Goal: Task Accomplishment & Management: Use online tool/utility

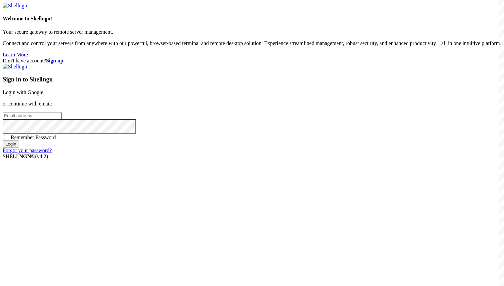
click at [62, 119] on input "email" at bounding box center [32, 115] width 59 height 7
paste input "[EMAIL_ADDRESS][DOMAIN_NAME]"
type input "[EMAIL_ADDRESS][DOMAIN_NAME]"
click at [56, 140] on span "Remember Password" at bounding box center [33, 137] width 45 height 6
click at [8, 139] on input "Remember Password" at bounding box center [6, 137] width 4 height 4
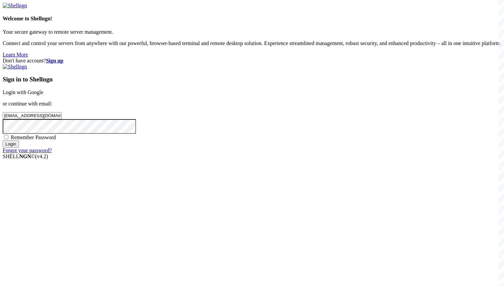
checkbox input "true"
click at [279, 153] on div "Sign in to Shellngn Login with Google or continue with email: [EMAIL_ADDRESS][D…" at bounding box center [252, 109] width 499 height 90
click at [19, 147] on input "Login" at bounding box center [11, 143] width 16 height 7
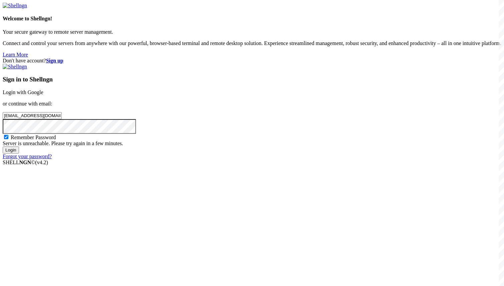
click at [19, 153] on input "Login" at bounding box center [11, 149] width 16 height 7
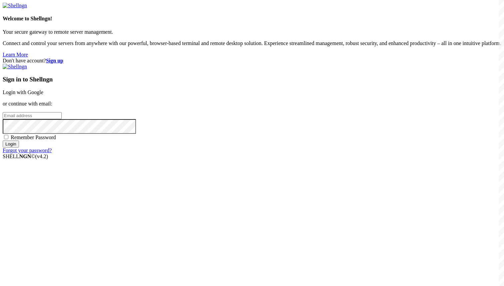
click at [62, 119] on input "email" at bounding box center [32, 115] width 59 height 7
paste input "[EMAIL_ADDRESS][DOMAIN_NAME]"
type input "[EMAIL_ADDRESS][DOMAIN_NAME]"
click at [19, 147] on input "Login" at bounding box center [11, 143] width 16 height 7
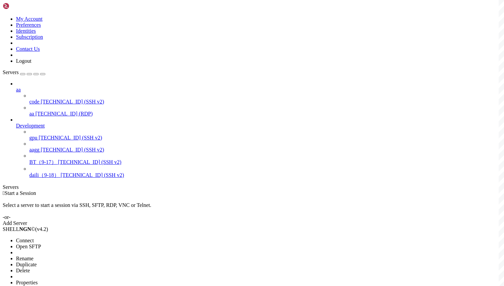
click at [34, 237] on span "Connect" at bounding box center [25, 240] width 18 height 6
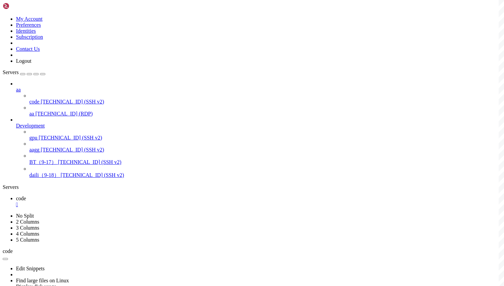
scroll to position [5, 0]
click at [181, 124] on div at bounding box center [252, 143] width 504 height 286
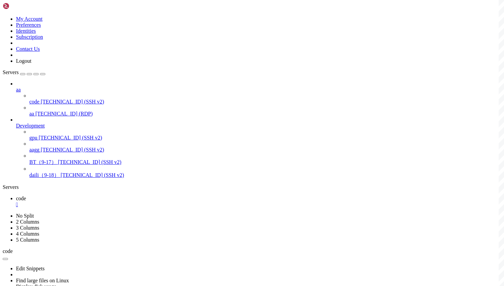
click at [34, 111] on span "aa" at bounding box center [31, 114] width 5 height 6
click at [61, 99] on span "45.76.249.61 (SSH v2)" at bounding box center [72, 102] width 63 height 6
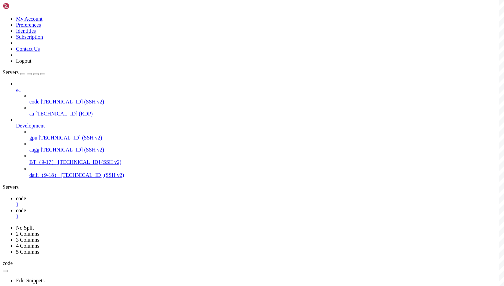
scroll to position [0, 0]
click at [16, 195] on icon at bounding box center [16, 198] width 0 height 6
click at [16, 207] on icon at bounding box center [16, 210] width 0 height 6
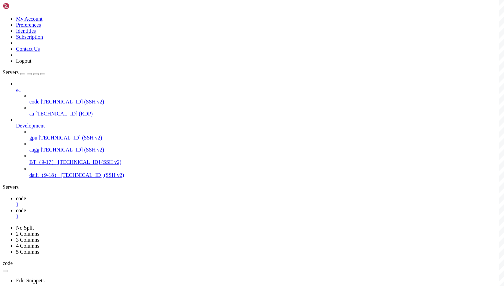
click at [16, 195] on icon at bounding box center [16, 198] width 0 height 6
click at [112, 201] on div "" at bounding box center [258, 204] width 485 height 6
drag, startPoint x: 130, startPoint y: 376, endPoint x: 6, endPoint y: 369, distance: 123.9
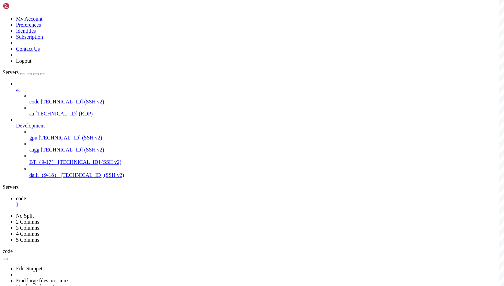
copy div "(base) root@vultr:~# curl ipinfo.io curl: (6) Could not resolve host: ipinfo.io"
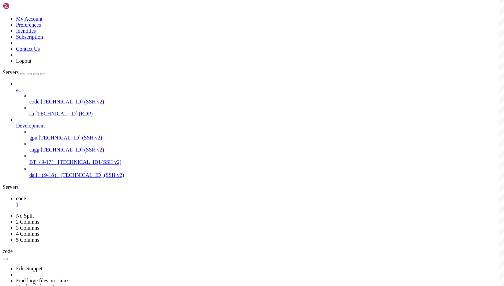
drag, startPoint x: 70, startPoint y: 480, endPoint x: 63, endPoint y: 385, distance: 95.2
copy div "dig ipinfo.io ; <<>> DiG 9.18.33-1~deb12u2-Debian <<>> ipinfo.io ;; global opti…"
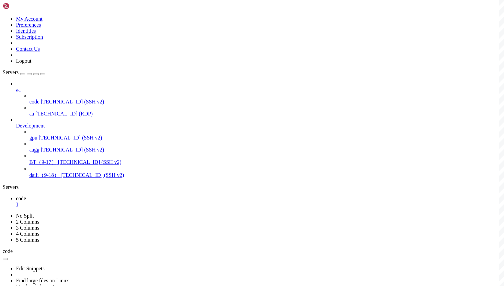
scroll to position [105, 0]
drag, startPoint x: 128, startPoint y: 547, endPoint x: 65, endPoint y: 432, distance: 131.0
copy div "sudo vim /etc/systemd/resolved.conf (base) root@vultr:~# dig ipinfo.io ; <<>> D…"
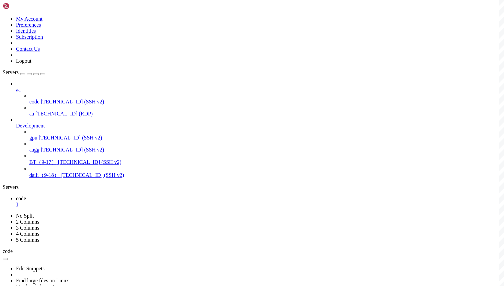
drag, startPoint x: 237, startPoint y: 502, endPoint x: 65, endPoint y: 498, distance: 171.7
copy div "sudo systemctl stop systemd-resolved Failed to stop systemd-resolved.service: U…"
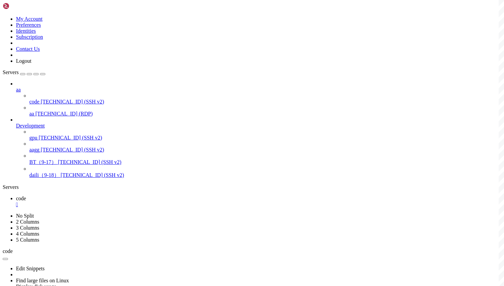
scroll to position [382, 0]
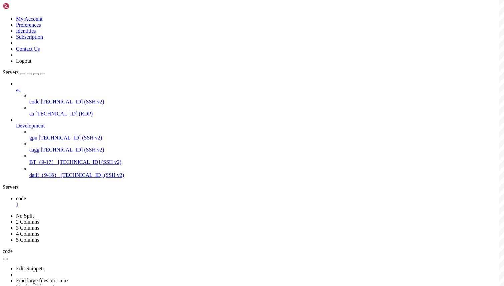
drag, startPoint x: 100, startPoint y: 515, endPoint x: 6, endPoint y: 487, distance: 97.8
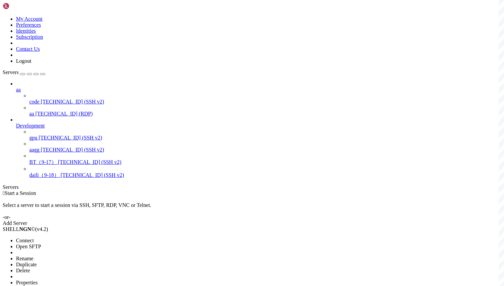
click at [77, 237] on li "Connect" at bounding box center [46, 240] width 61 height 6
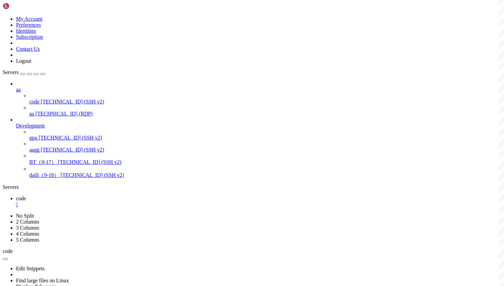
copy div "ssr://NDUuNzYuMjQ5LjYxOjIwMDAwOm9yaWdpbjphZXMtMjU2LWNmYjg6dGxzMS4yX3RpY2tldF9hd…"
click at [34, 179] on div "aa code 45.76.249.61 (SSH v2) aa 154.88.15.93 (RDP) Development gpu 47.254.120.…" at bounding box center [252, 130] width 499 height 98
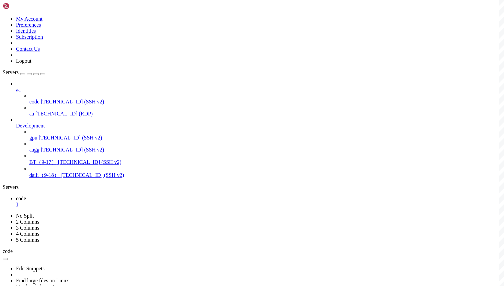
copy div "ssr://NDUuNzYuMjQ5LjYxOjIwMDAwOmF1dGhfc2hhMV92NDpjaGFjaGEyMC1pZXRmOnBsYWluOlpHO…"
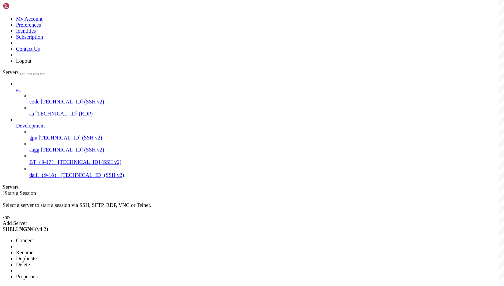
click at [34, 237] on span "Connect" at bounding box center [25, 240] width 18 height 6
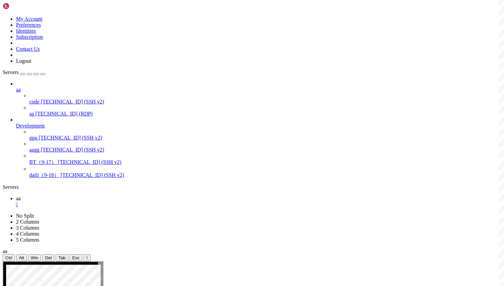
click at [41, 179] on div "aa code 45.76.249.61 (SSH v2) aa 154.88.15.93 (RDP) Development gpu 47.254.120.…" at bounding box center [252, 130] width 499 height 98
